Goal: Check status: Check status

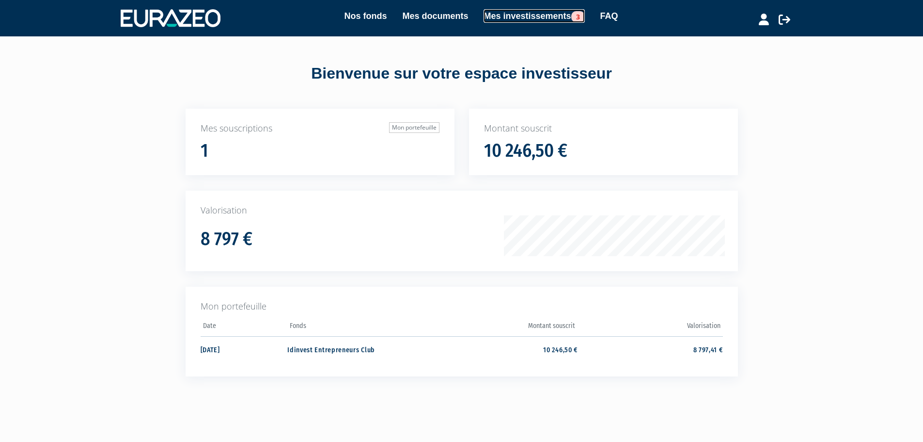
click at [533, 18] on link "Mes investissements 3" at bounding box center [534, 16] width 101 height 14
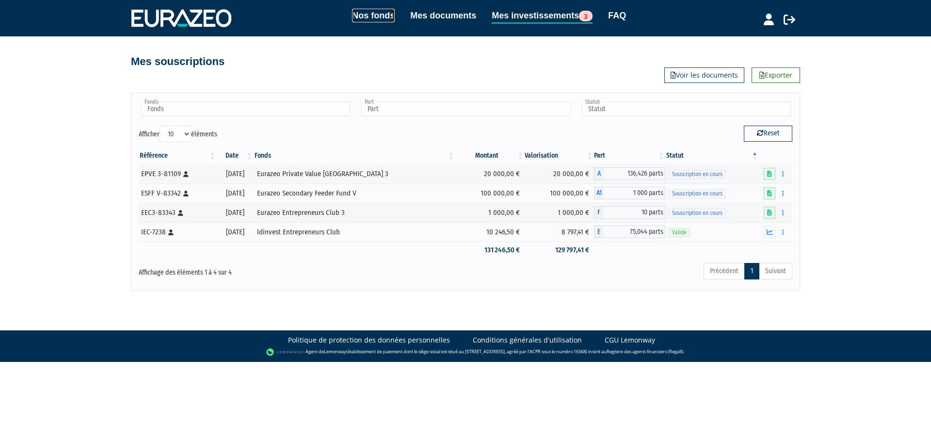
click at [378, 18] on link "Nos fonds" at bounding box center [373, 16] width 43 height 14
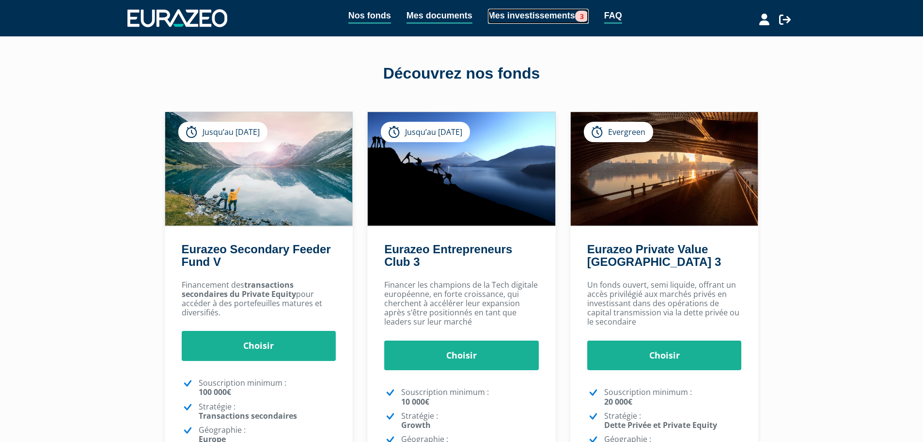
click at [560, 15] on link "Mes investissements 3" at bounding box center [538, 16] width 101 height 15
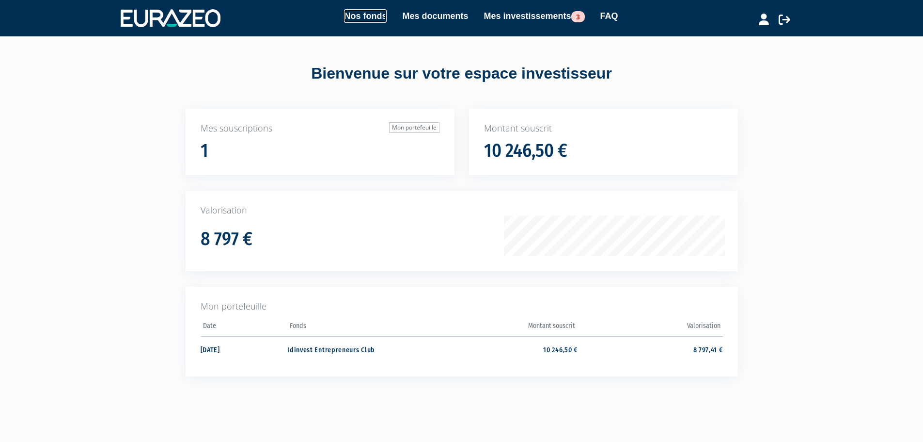
click at [361, 16] on link "Nos fonds" at bounding box center [365, 16] width 43 height 14
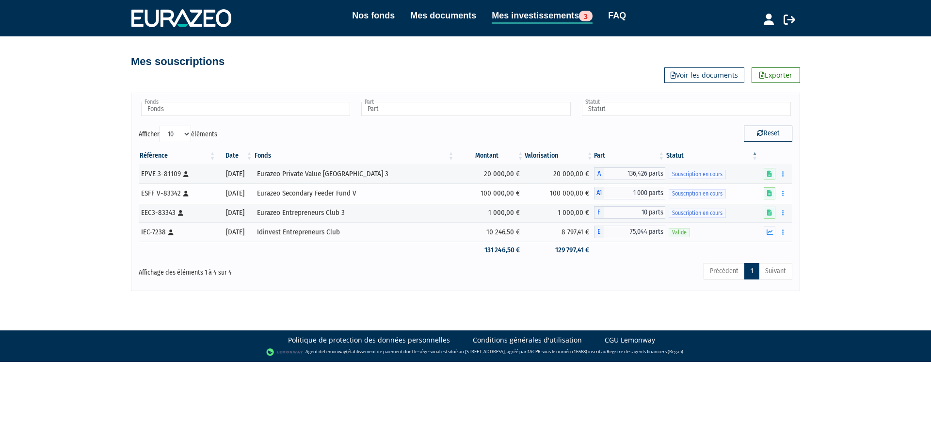
click at [618, 193] on span "1 000 parts" at bounding box center [634, 193] width 62 height 13
